Goal: Task Accomplishment & Management: Manage account settings

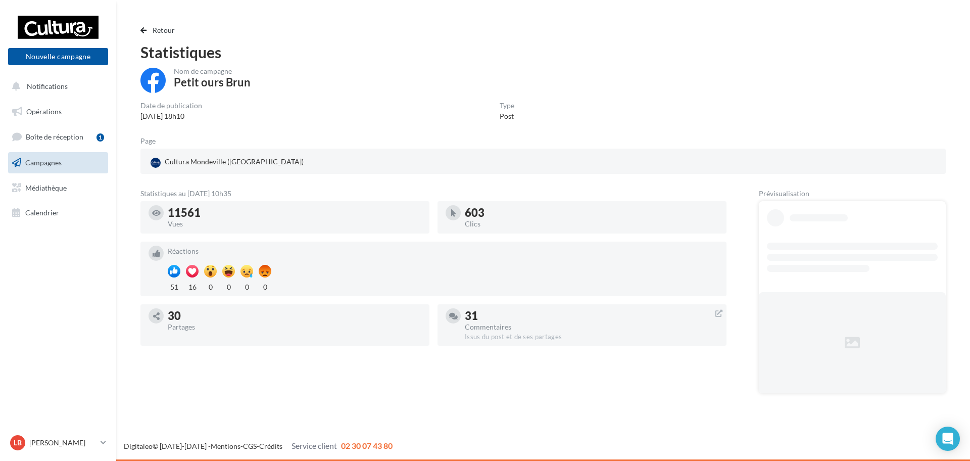
drag, startPoint x: 241, startPoint y: 214, endPoint x: 145, endPoint y: 221, distance: 95.7
click at [145, 221] on div "11561 Vues" at bounding box center [284, 217] width 289 height 32
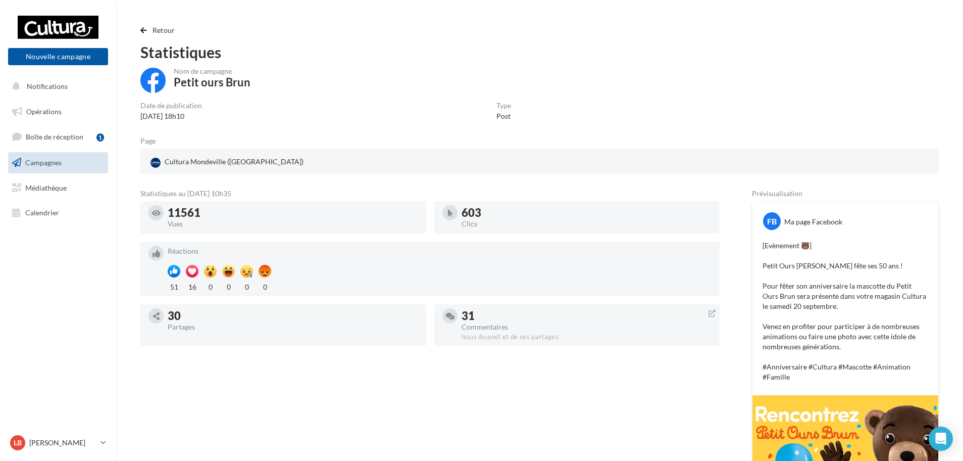
click at [435, 369] on div "Statistiques au 11 septembre 2025 - 10h35 11561 Vues 603 Clics Réactions 51 16 …" at bounding box center [429, 431] width 579 height 482
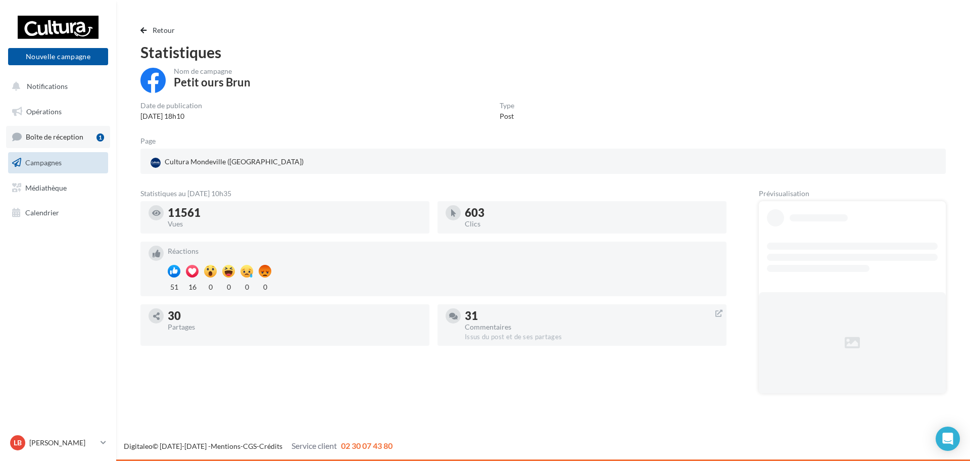
click at [65, 135] on span "Boîte de réception" at bounding box center [55, 136] width 58 height 9
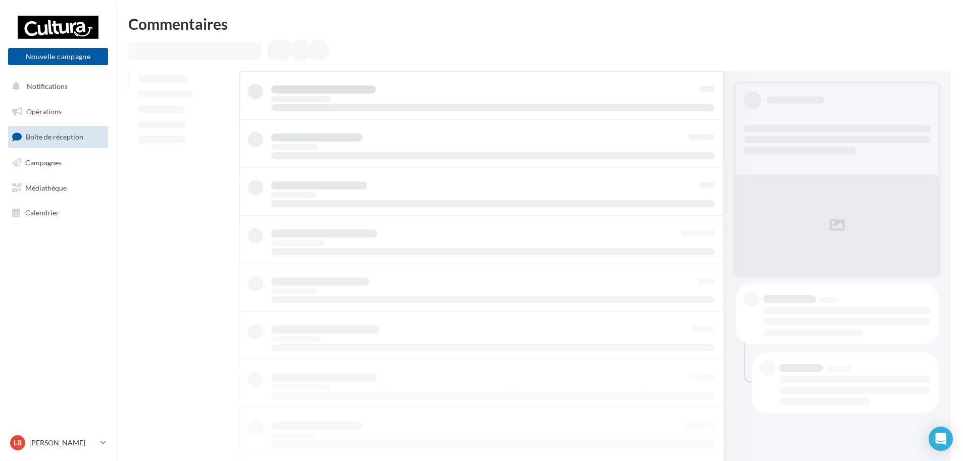
click at [73, 164] on link "Campagnes" at bounding box center [58, 162] width 104 height 21
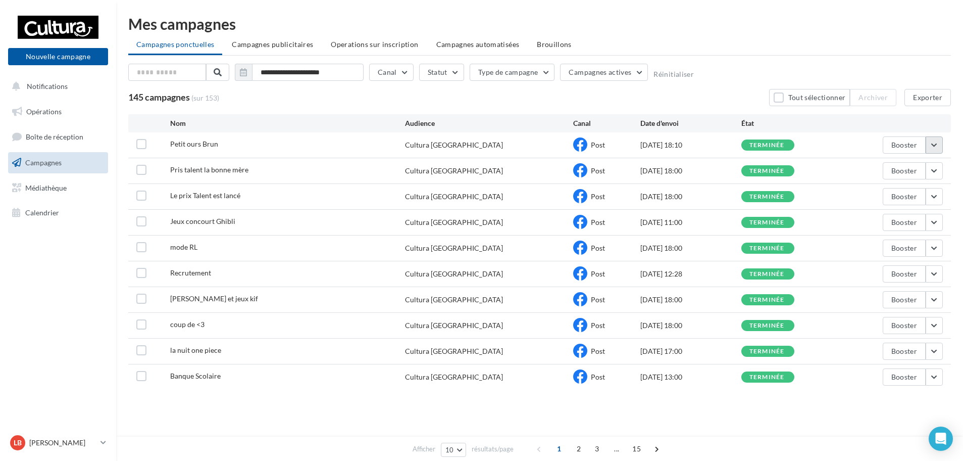
click at [933, 143] on button "button" at bounding box center [934, 144] width 17 height 17
click at [921, 168] on button "Voir les résultats" at bounding box center [892, 169] width 101 height 26
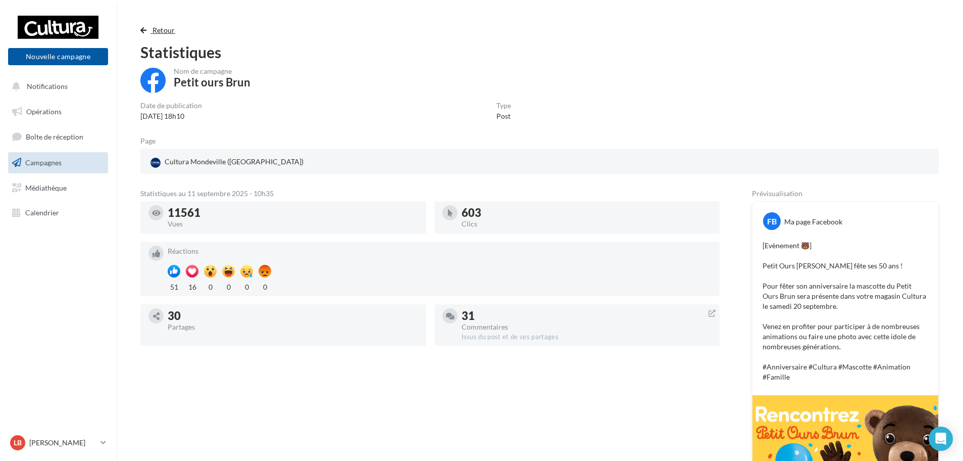
click at [142, 27] on span "button" at bounding box center [143, 30] width 6 height 7
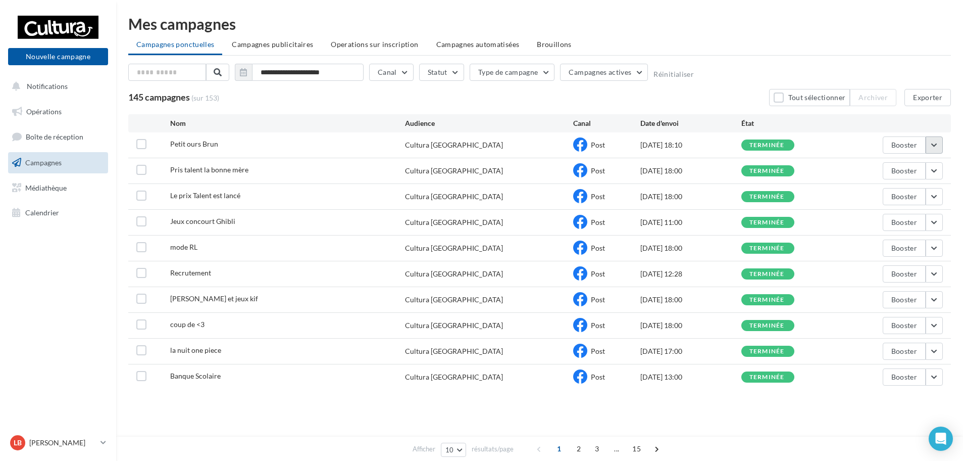
click at [936, 144] on button "button" at bounding box center [934, 144] width 17 height 17
click at [886, 169] on button "Voir les résultats" at bounding box center [892, 169] width 101 height 26
